Goal: Navigation & Orientation: Find specific page/section

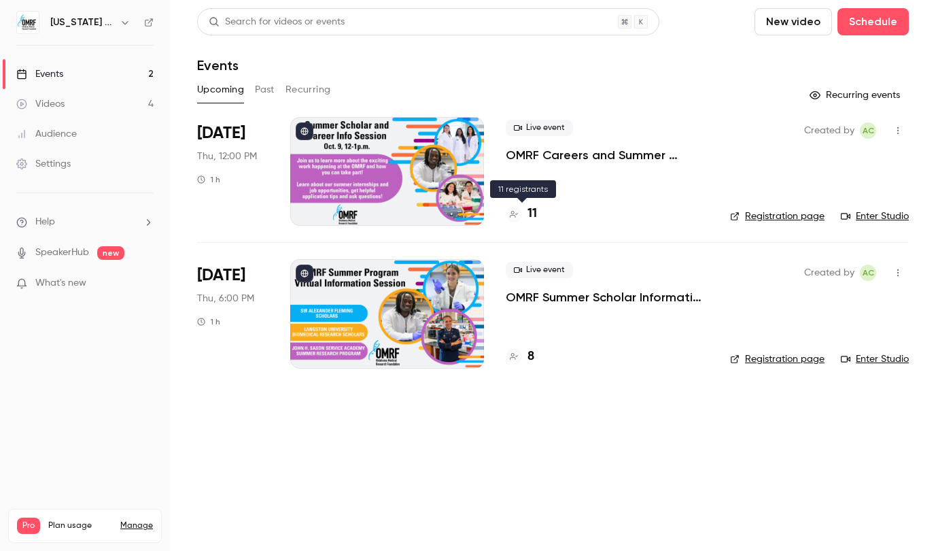
click at [526, 217] on div "11" at bounding box center [521, 214] width 31 height 18
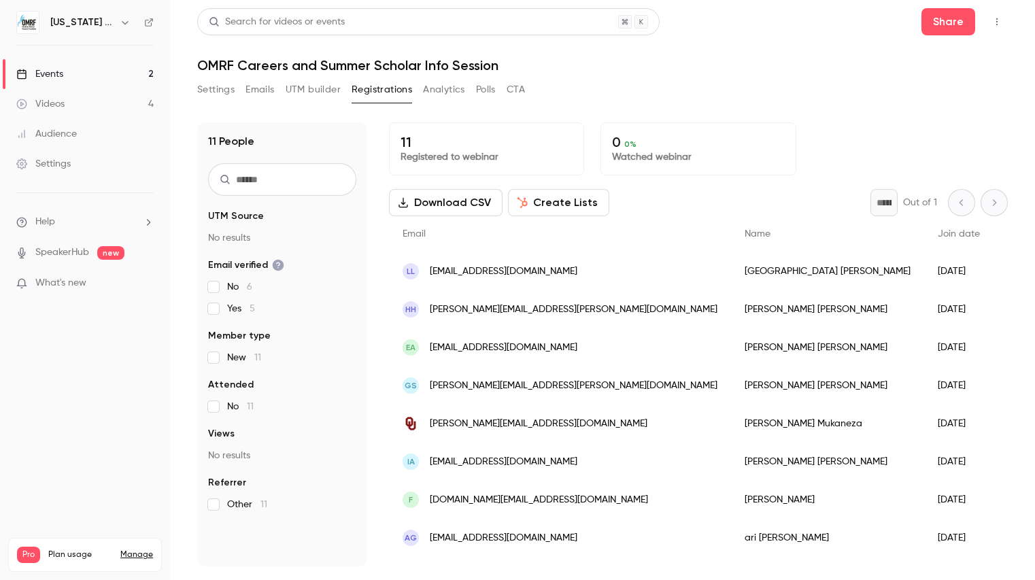
click at [91, 68] on link "Events 2" at bounding box center [85, 74] width 170 height 30
